Goal: Check status: Check status

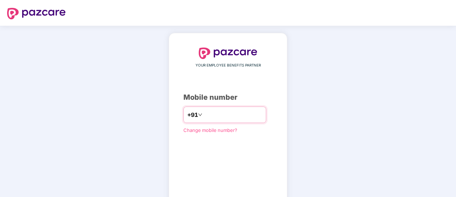
type input "*"
type input "**********"
click at [317, 147] on div "**********" at bounding box center [228, 131] width 456 height 211
click at [240, 114] on input "**********" at bounding box center [233, 114] width 59 height 11
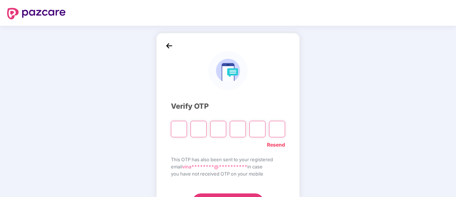
type input "*"
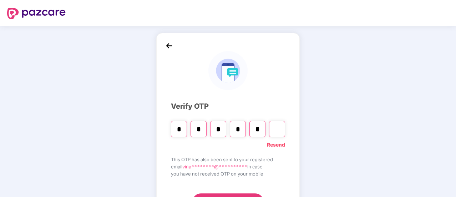
type input "*"
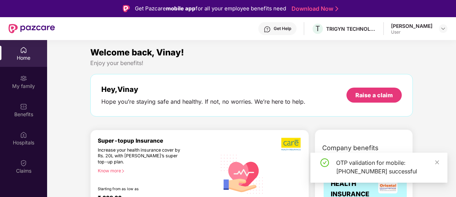
click at [26, 163] on img at bounding box center [23, 162] width 7 height 7
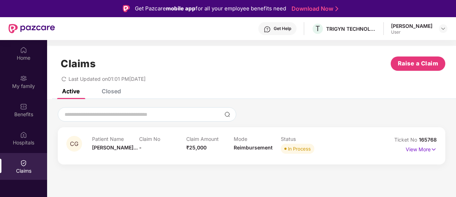
click at [113, 90] on div "Closed" at bounding box center [111, 90] width 19 height 7
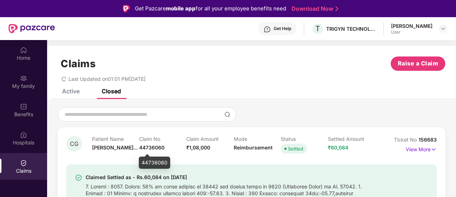
click at [153, 147] on span "44736060" at bounding box center [151, 147] width 25 height 6
copy span "44736060"
click at [422, 138] on span "156683" at bounding box center [428, 139] width 18 height 6
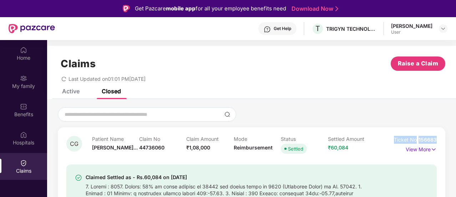
drag, startPoint x: 394, startPoint y: 139, endPoint x: 437, endPoint y: 138, distance: 42.9
copy div "Ticket No 156683"
click at [69, 92] on div "Active" at bounding box center [70, 90] width 17 height 7
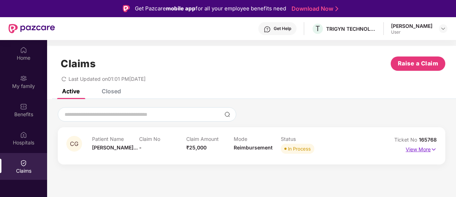
click at [418, 151] on p "View More" at bounding box center [421, 149] width 31 height 10
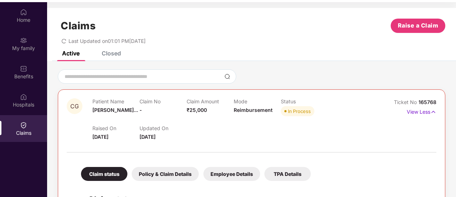
scroll to position [40, 0]
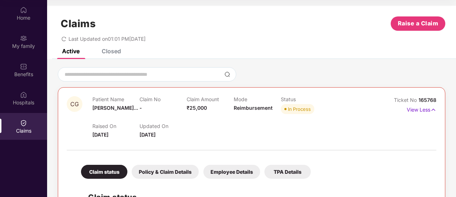
click at [156, 172] on div "Policy & Claim Details" at bounding box center [165, 172] width 67 height 14
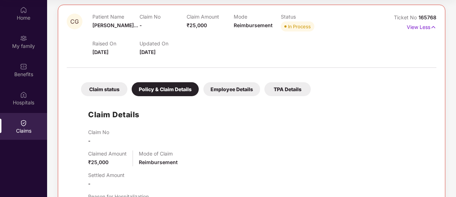
scroll to position [42, 0]
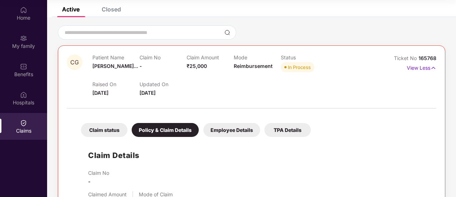
click at [107, 130] on div "Claim status" at bounding box center [104, 130] width 46 height 14
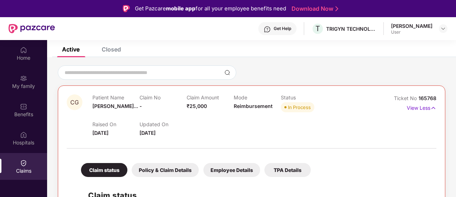
scroll to position [40, 0]
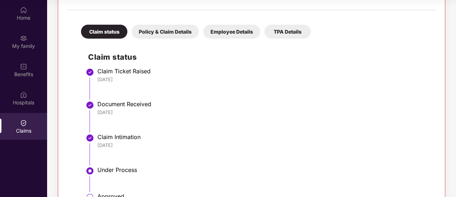
scroll to position [139, 0]
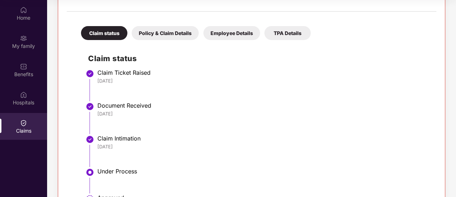
drag, startPoint x: 96, startPoint y: 104, endPoint x: 153, endPoint y: 77, distance: 62.8
click at [98, 104] on li "Document Received [DATE]" at bounding box center [258, 120] width 341 height 33
click at [229, 33] on div "Employee Details" at bounding box center [232, 33] width 57 height 14
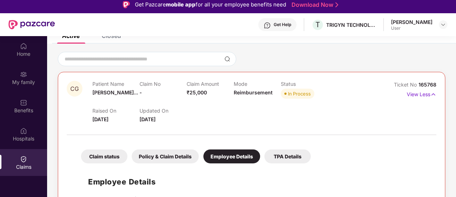
scroll to position [0, 0]
